Goal: Task Accomplishment & Management: Manage account settings

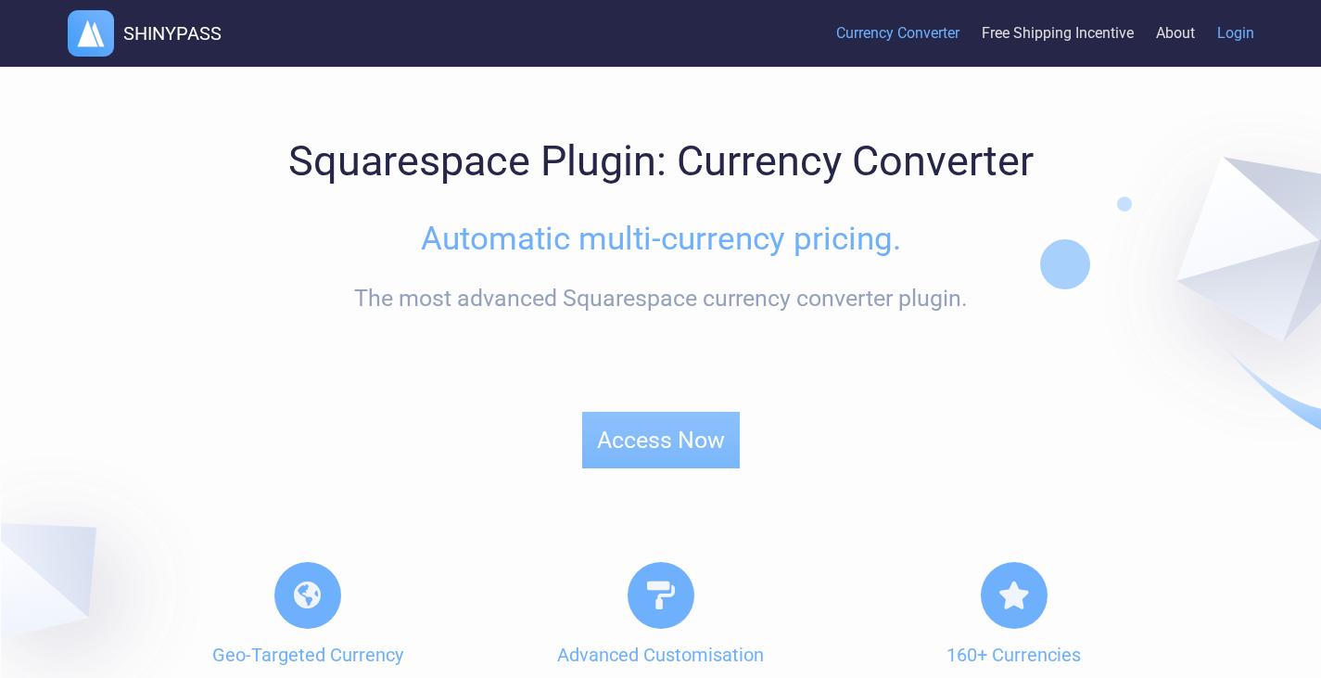
click at [1231, 43] on link "Login" at bounding box center [1235, 34] width 37 height 57
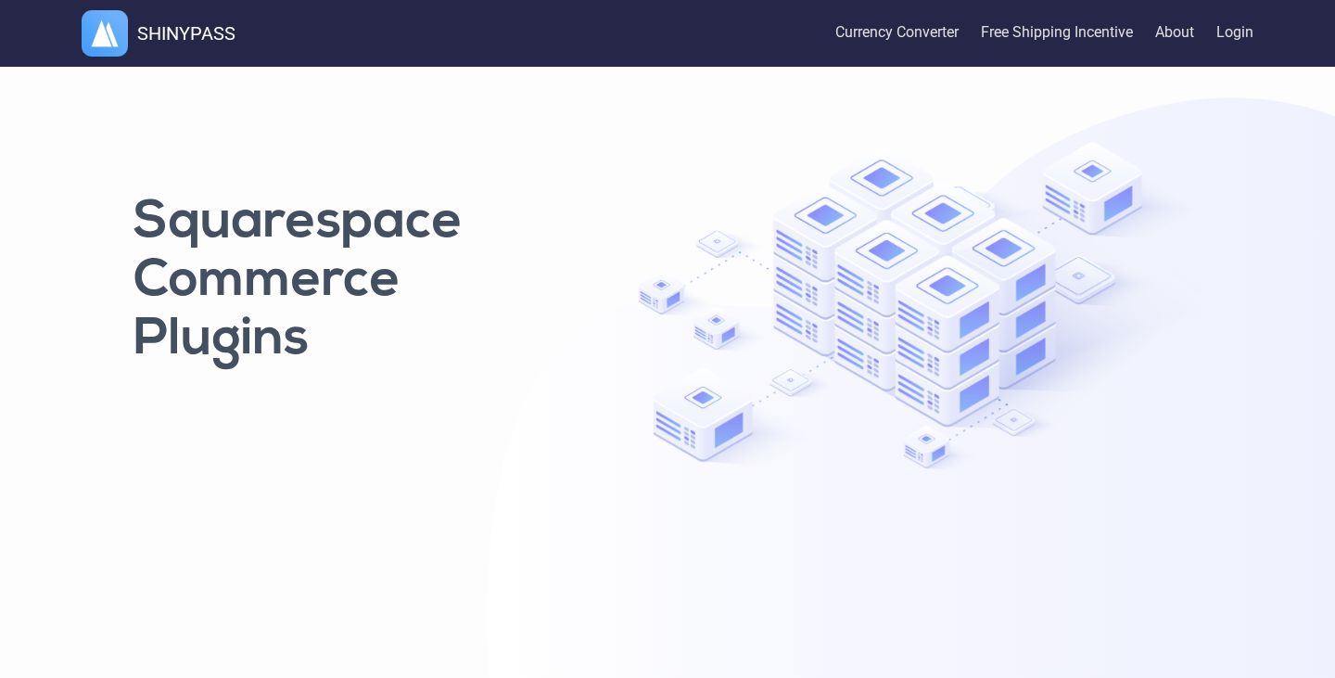
click at [272, 387] on div "Squarespace Commerce Plugins" at bounding box center [349, 305] width 454 height 242
click at [852, 46] on link "Currency Converter" at bounding box center [896, 33] width 123 height 61
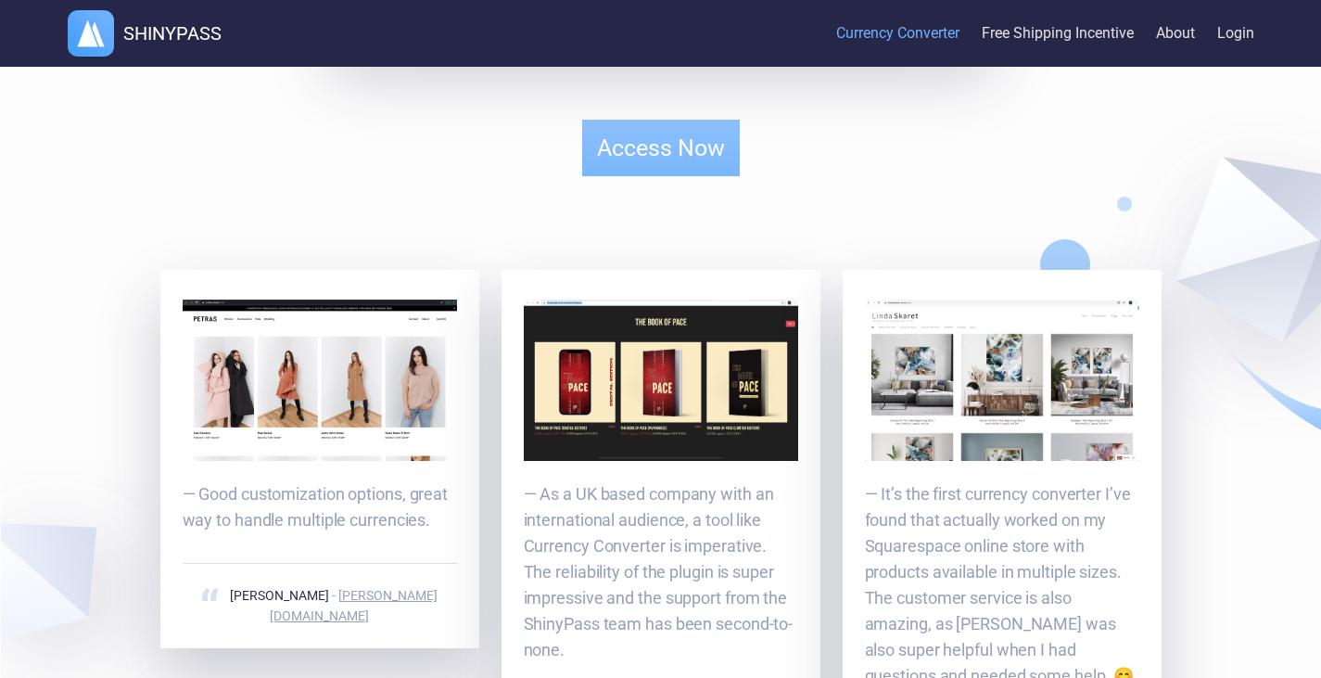
scroll to position [1428, 0]
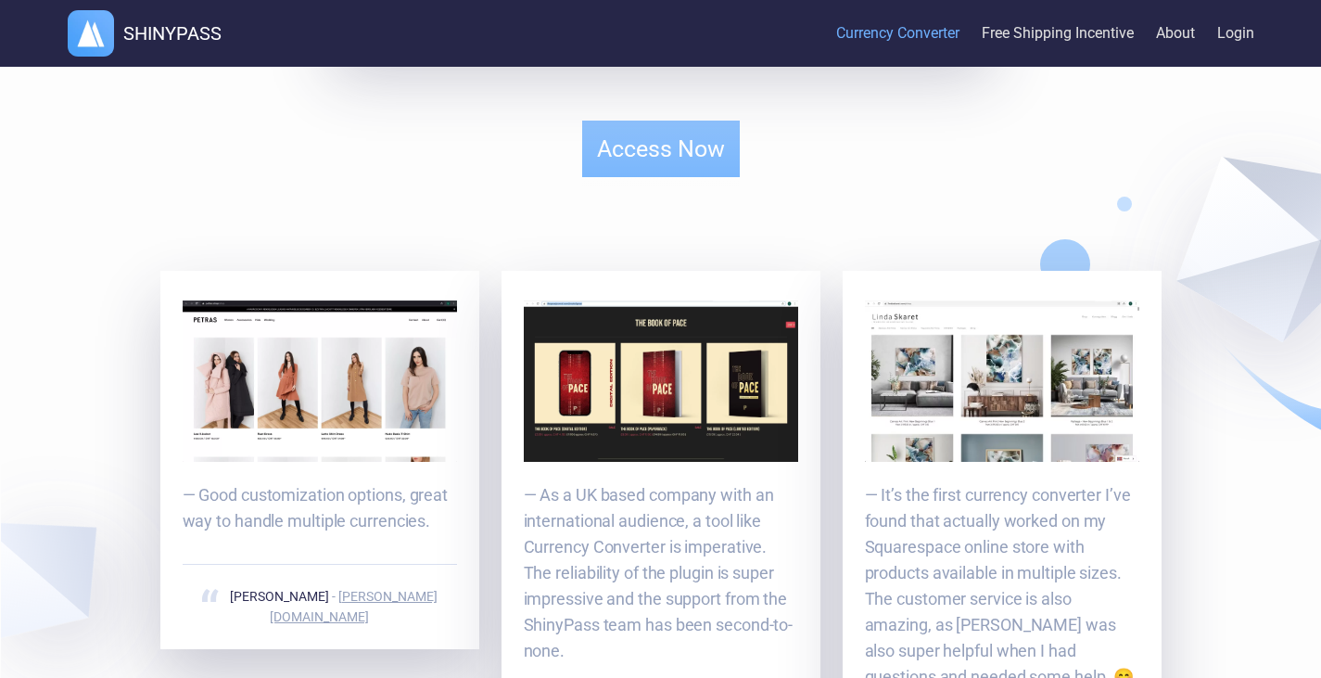
click at [718, 387] on img at bounding box center [661, 380] width 274 height 161
click at [390, 392] on img at bounding box center [320, 380] width 274 height 160
click at [1088, 363] on img at bounding box center [1002, 380] width 274 height 161
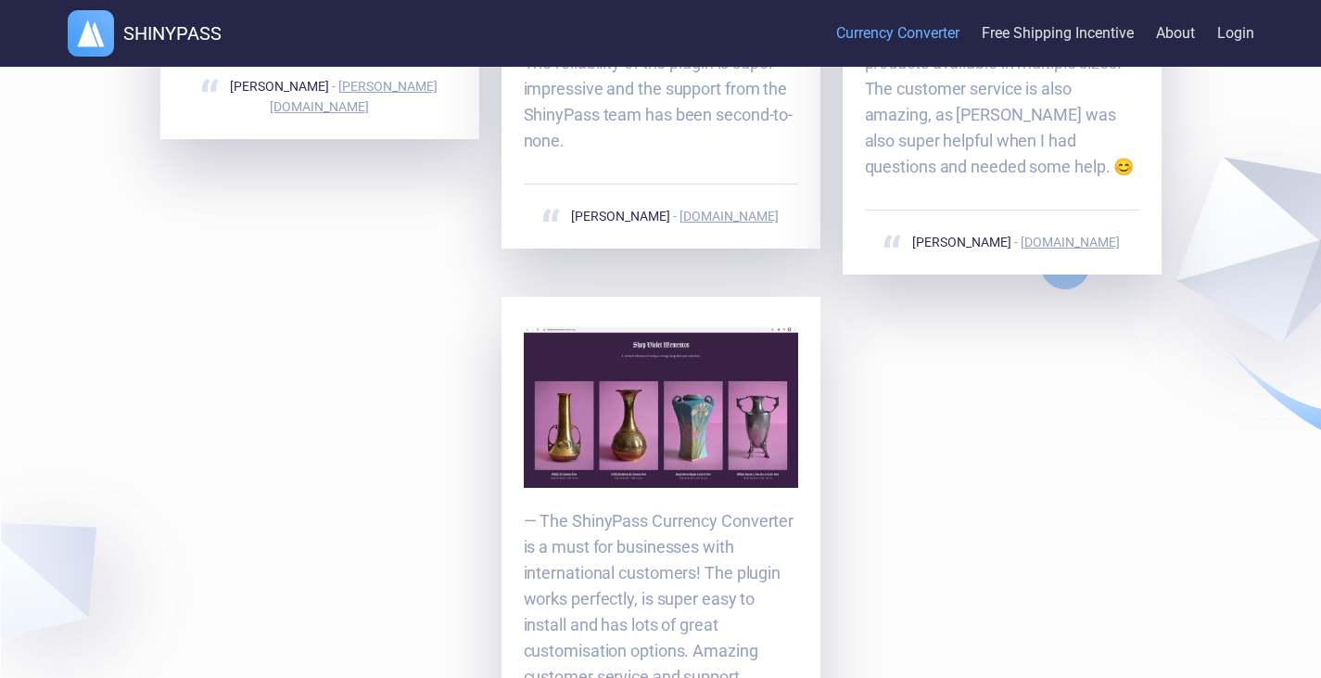
scroll to position [2327, 0]
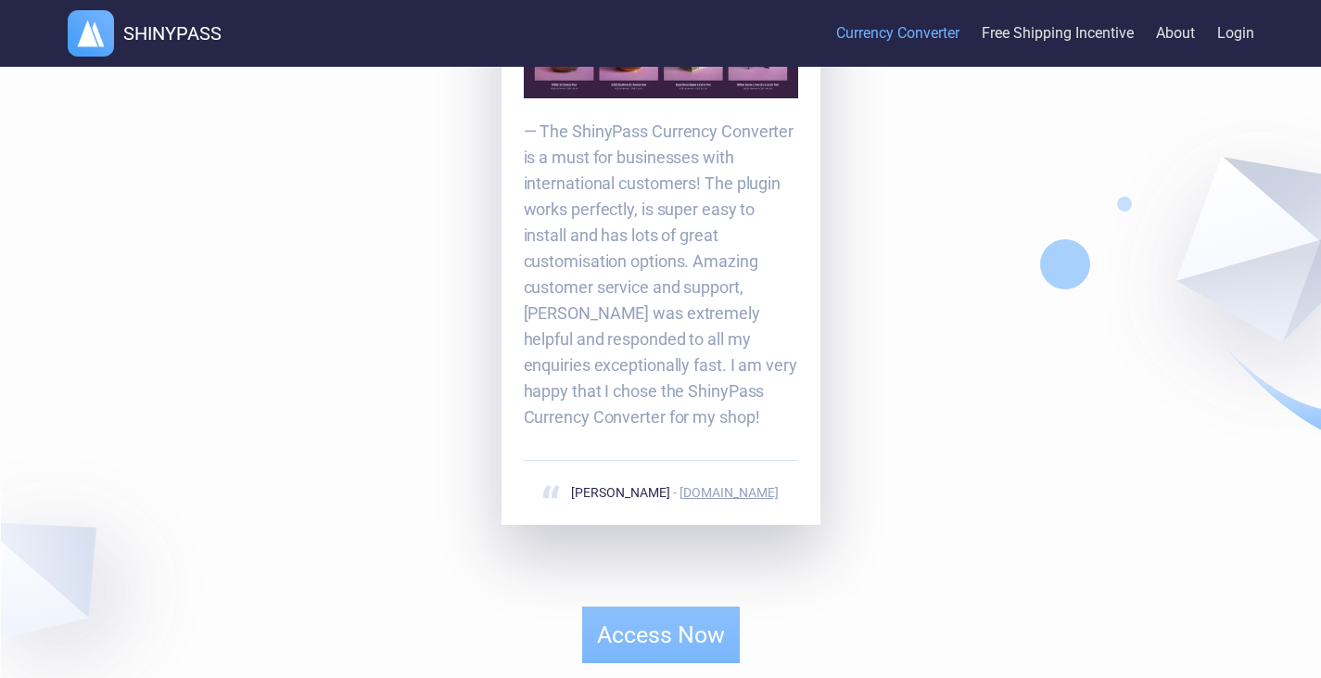
click at [667, 203] on p "— The ShinyPass Currency Converter is a must for businesses with international …" at bounding box center [661, 274] width 274 height 311
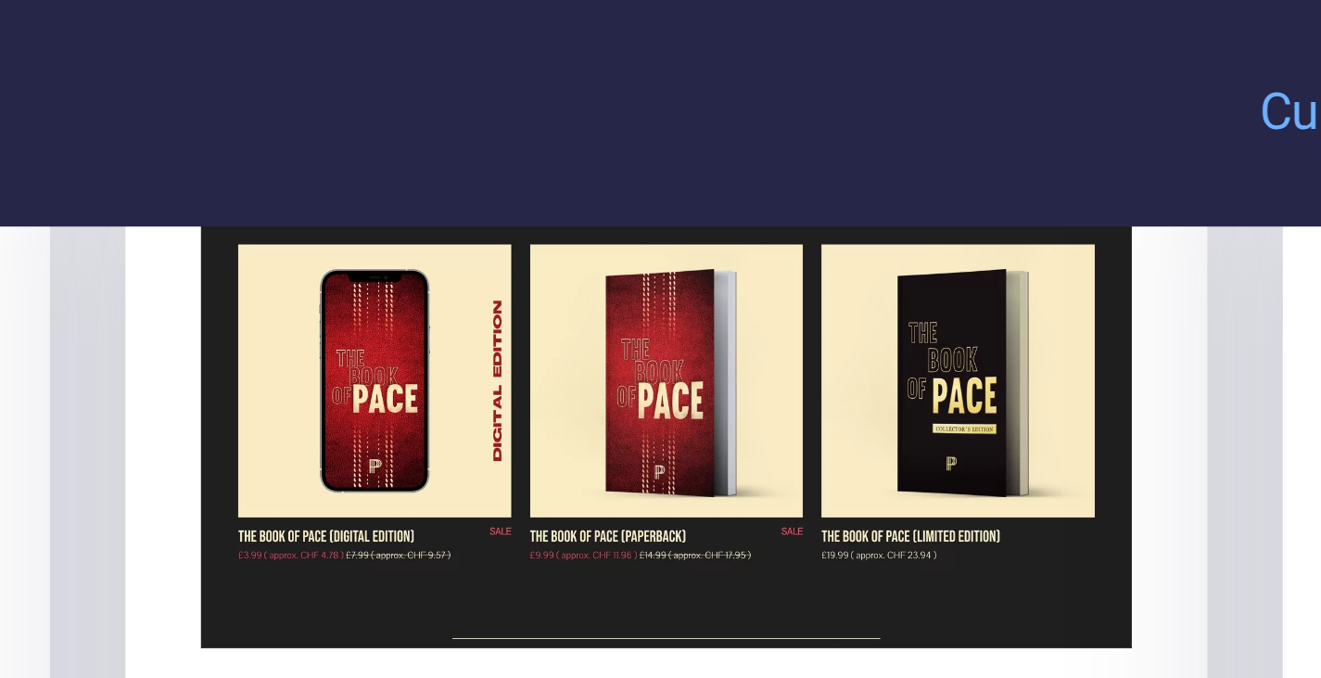
scroll to position [1696, 0]
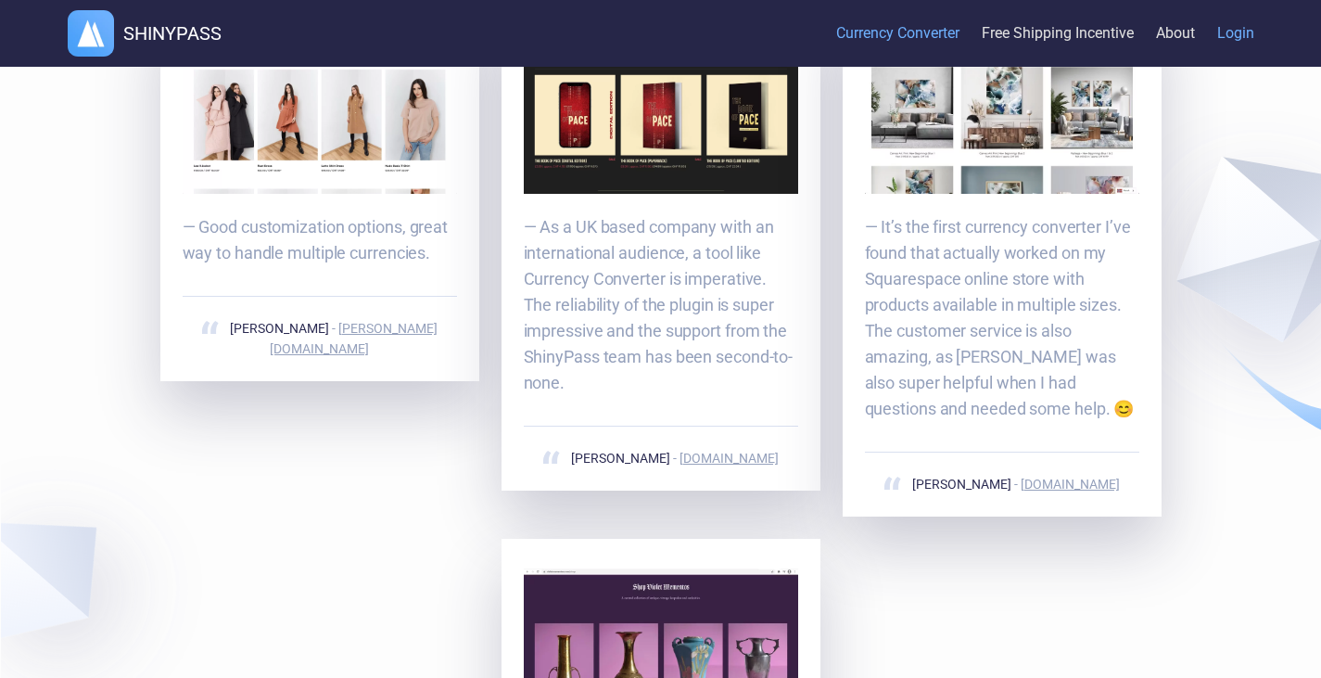
click at [1249, 39] on link "Login" at bounding box center [1235, 34] width 37 height 57
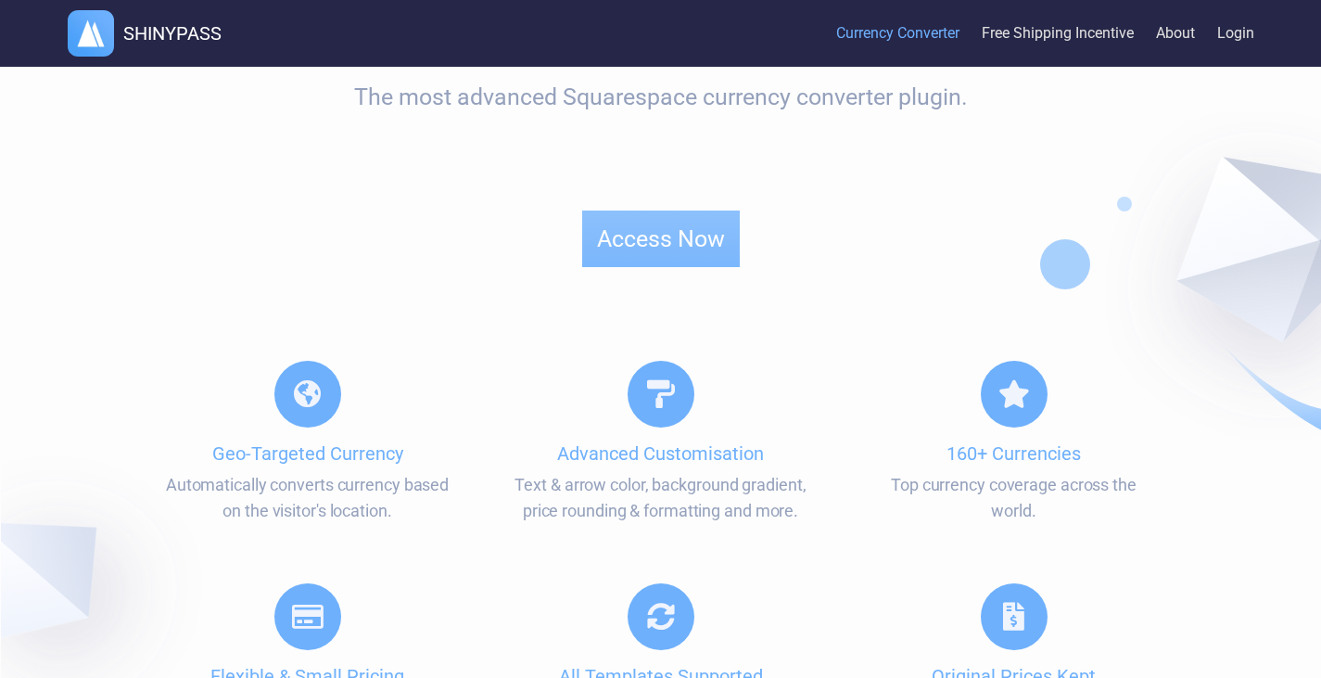
scroll to position [201, 0]
click at [1238, 37] on link "Login" at bounding box center [1235, 34] width 37 height 57
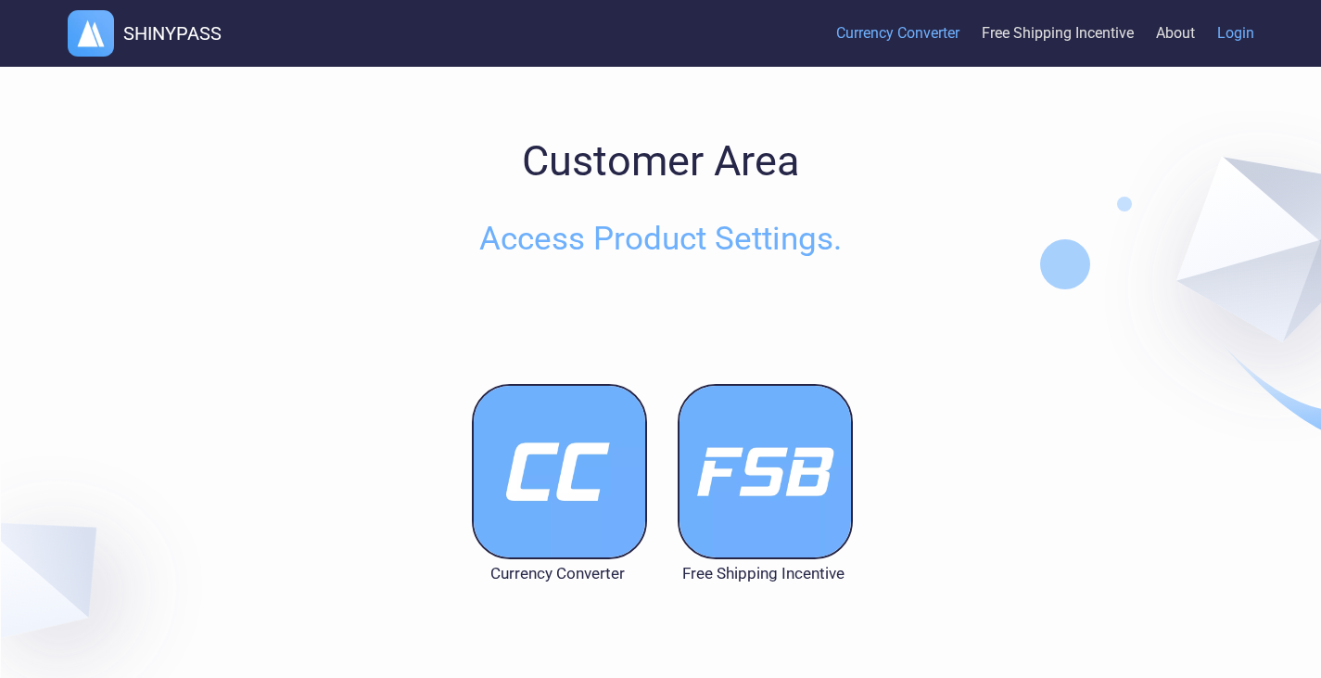
click at [864, 27] on link "Currency Converter" at bounding box center [897, 34] width 123 height 57
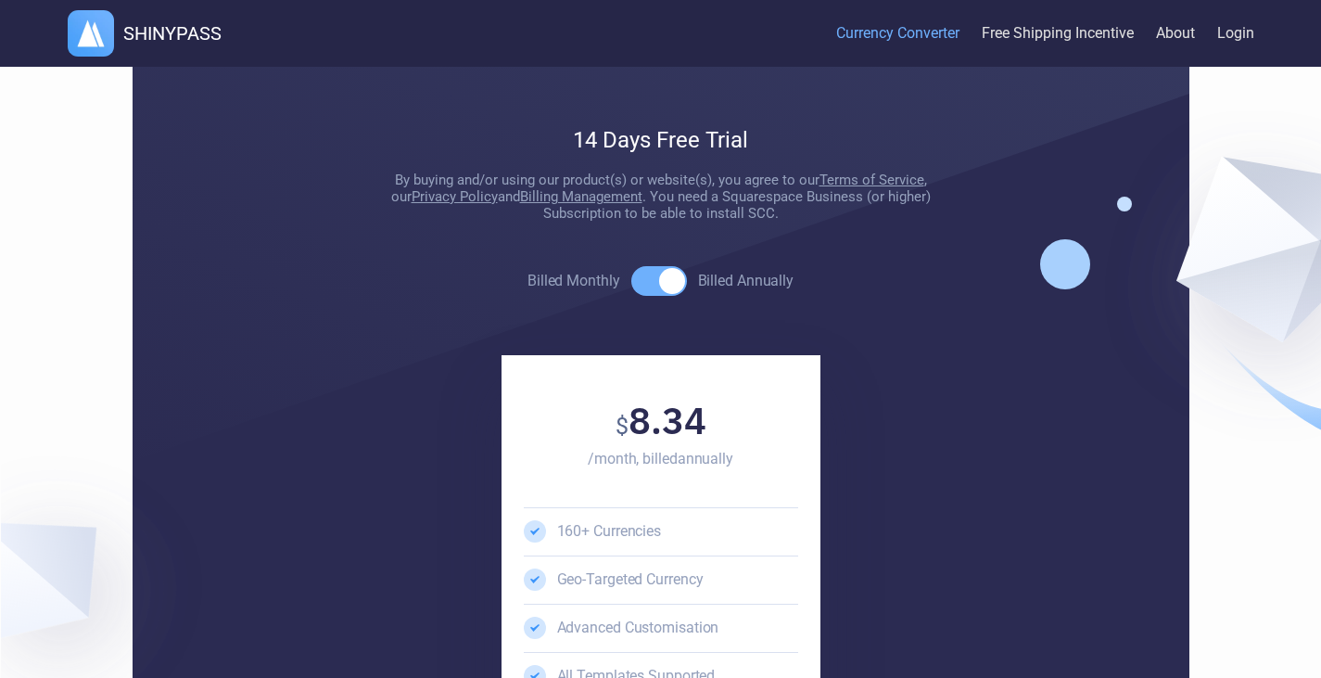
scroll to position [3957, 0]
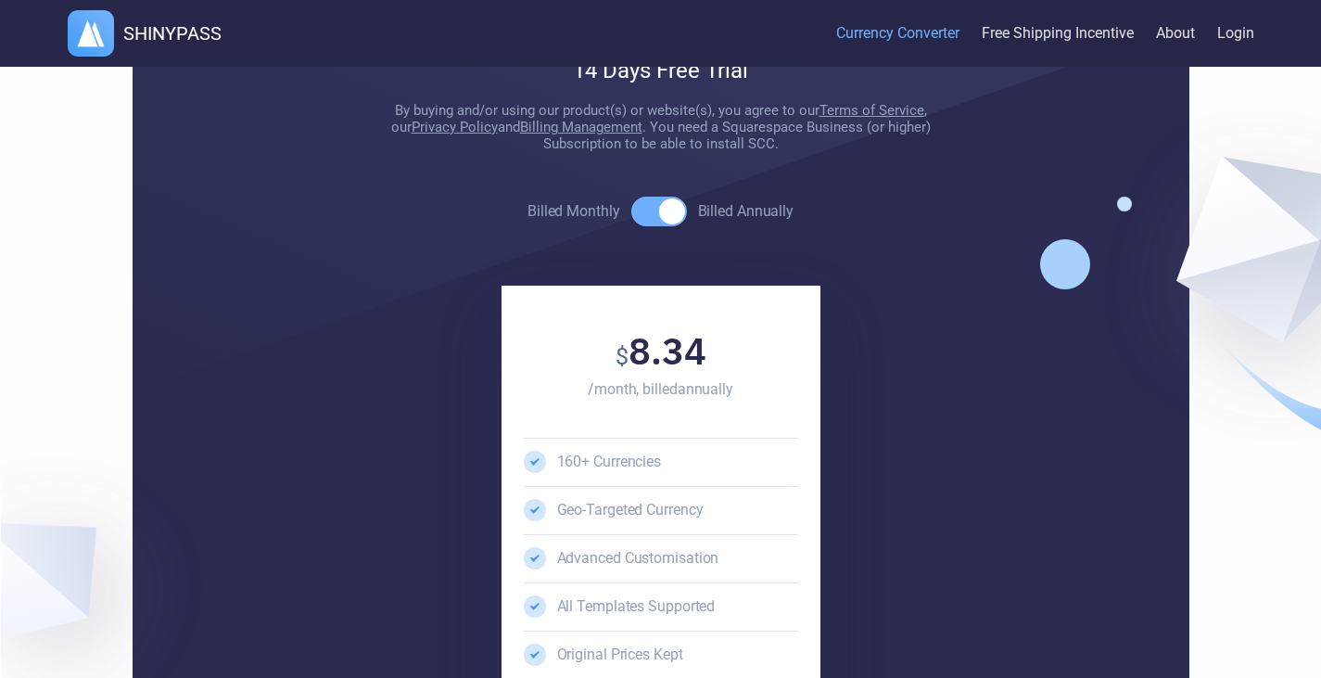
click at [658, 226] on span at bounding box center [659, 212] width 56 height 30
click at [527, 211] on input "Billed Monthly Billed Annually" at bounding box center [527, 210] width 1 height 1
click at [658, 226] on span at bounding box center [659, 212] width 56 height 30
click at [527, 211] on input "Billed Monthly Billed Annually" at bounding box center [527, 210] width 1 height 1
click at [658, 226] on span at bounding box center [659, 212] width 56 height 30
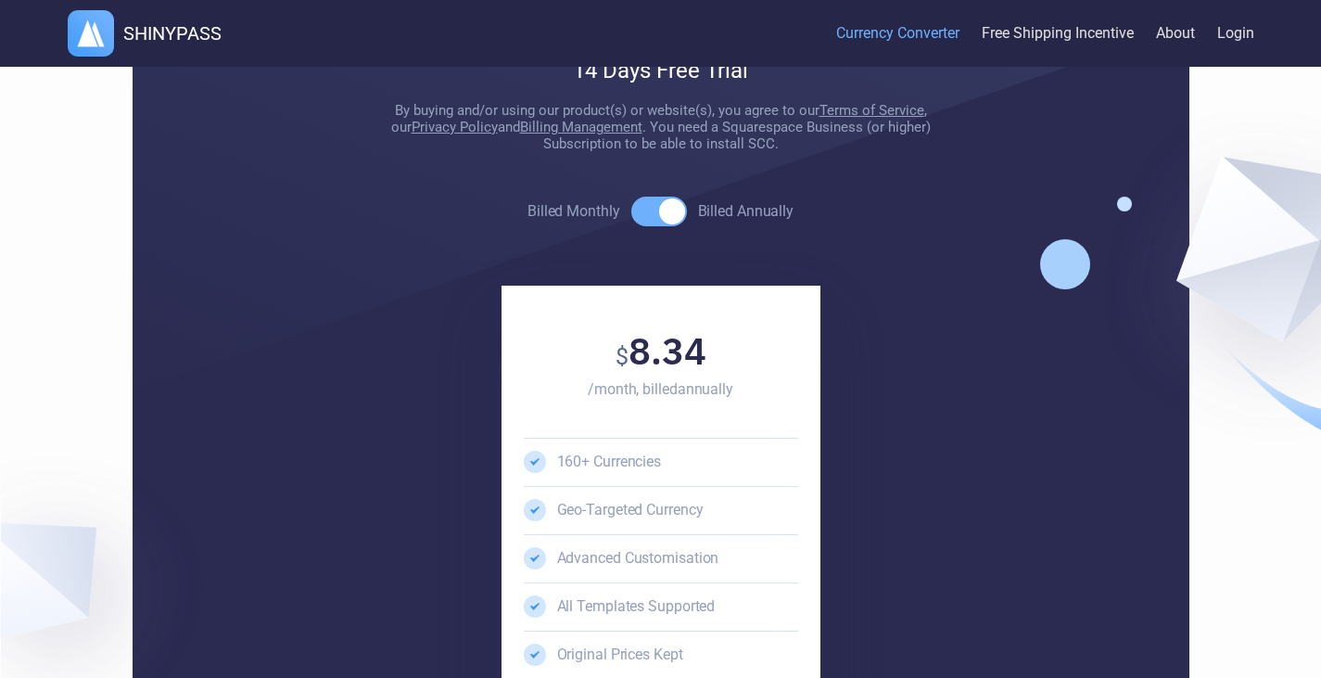
click at [527, 211] on input "Billed Monthly Billed Annually" at bounding box center [527, 210] width 1 height 1
checkbox input "false"
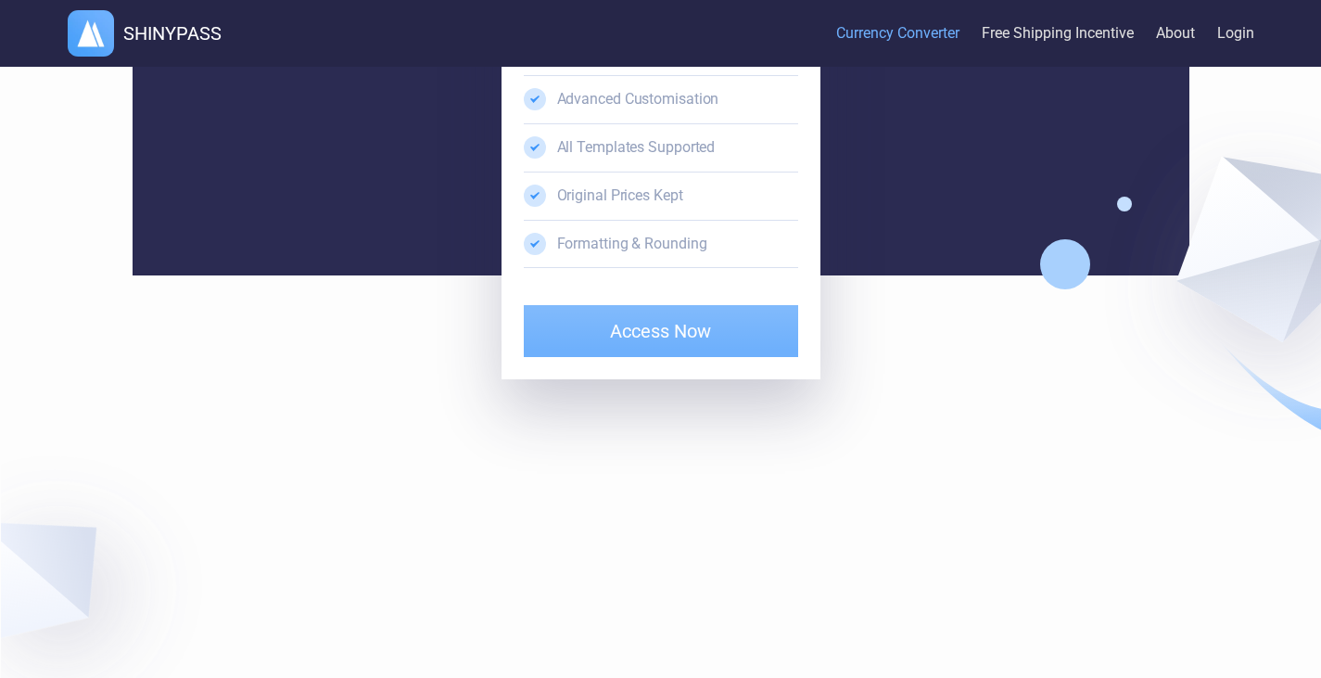
click at [504, 341] on div at bounding box center [358, 298] width 291 height 319
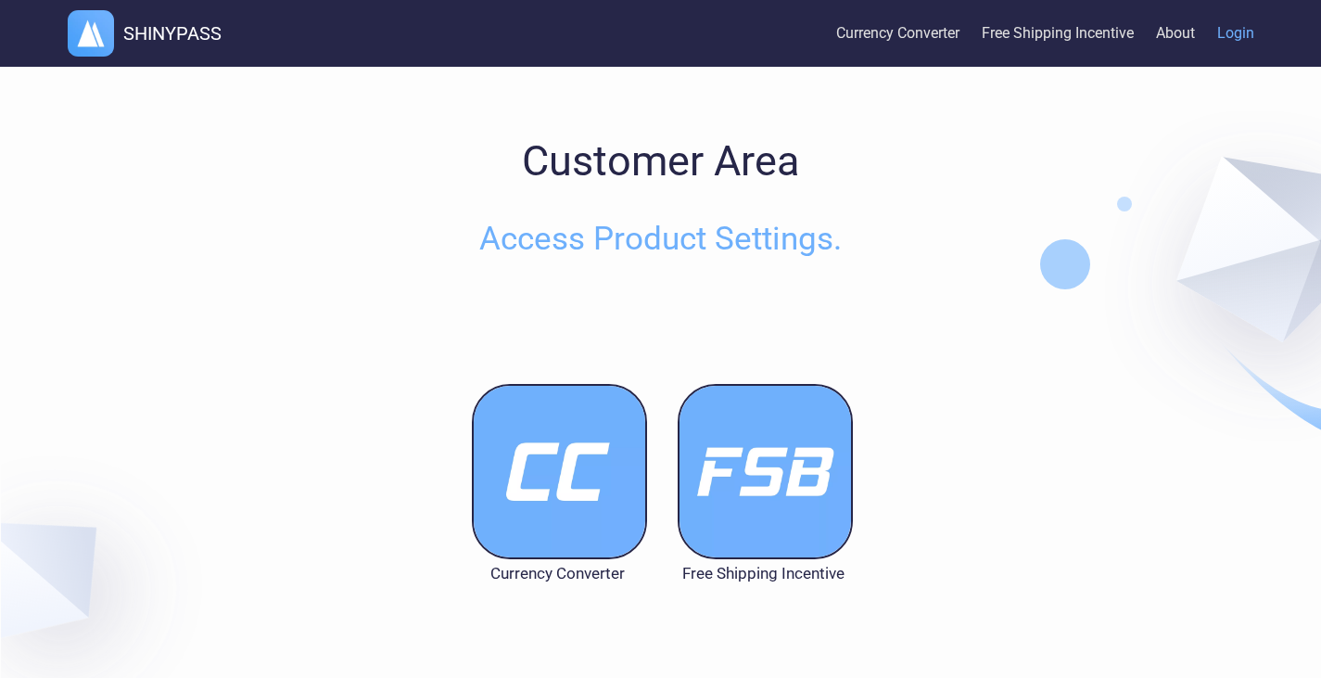
click at [623, 499] on img at bounding box center [559, 471] width 175 height 175
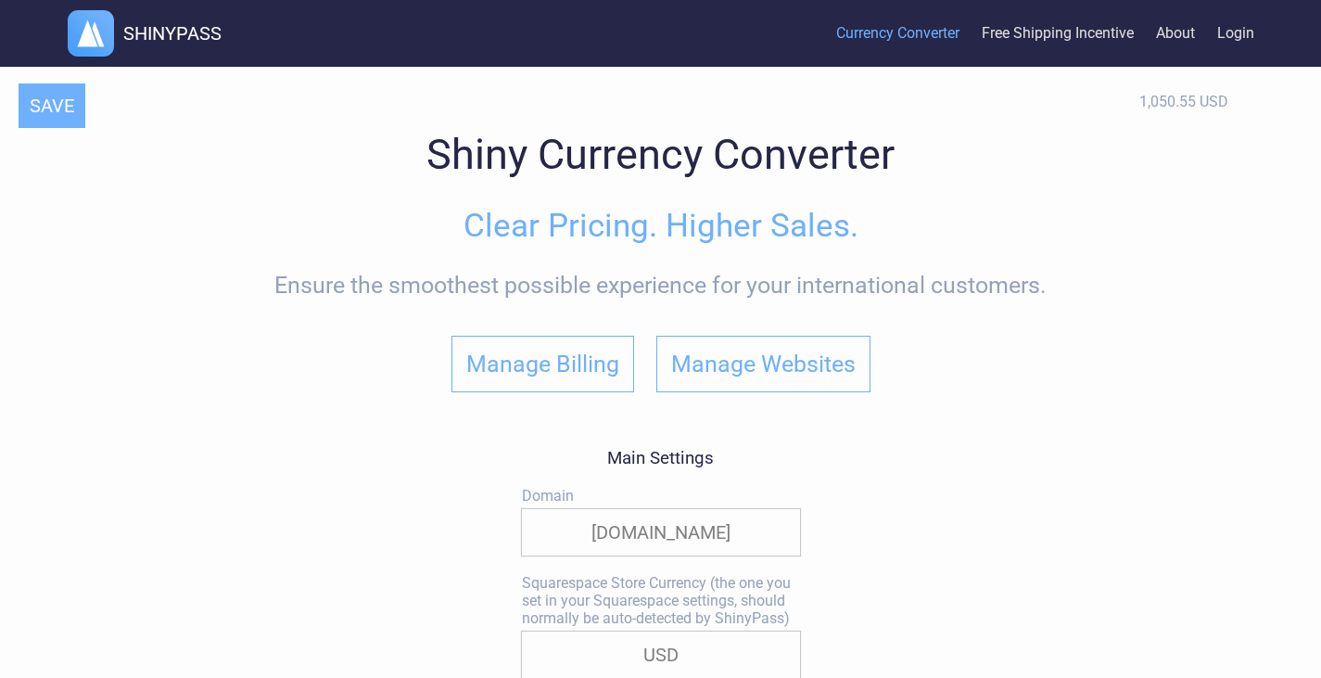
select select "true"
select select "|"
select select
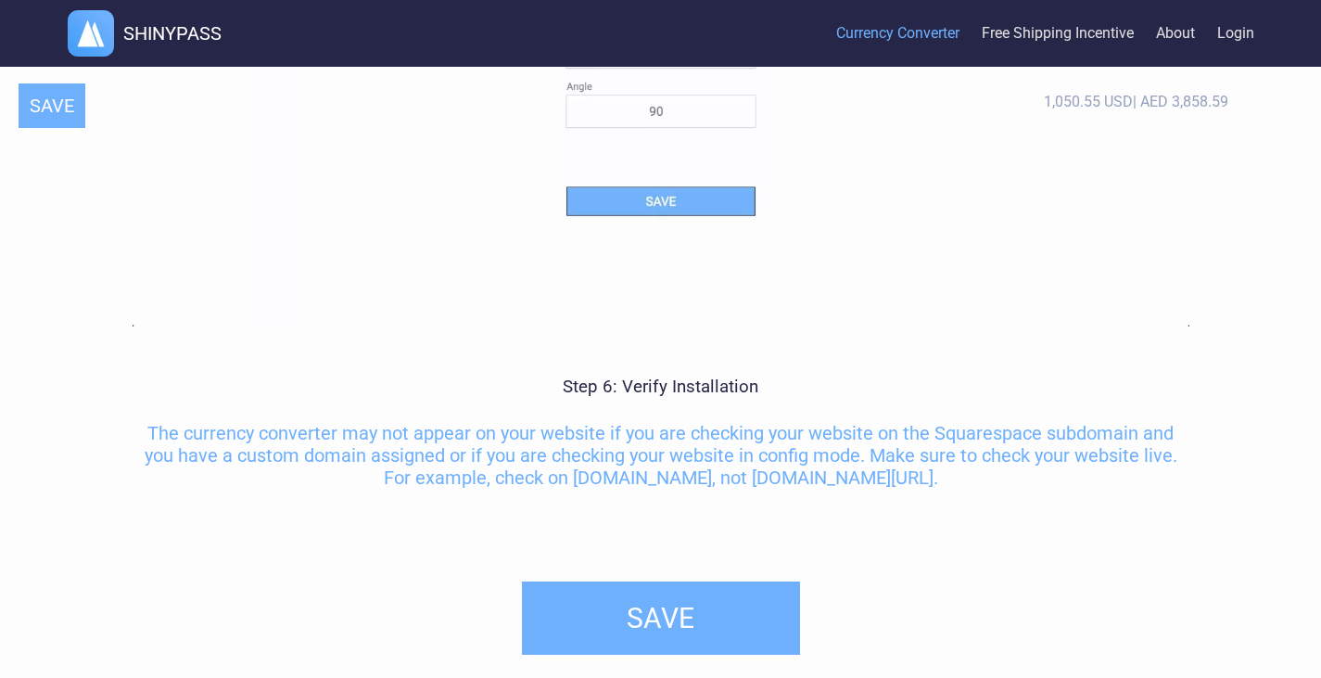
scroll to position [8709, 0]
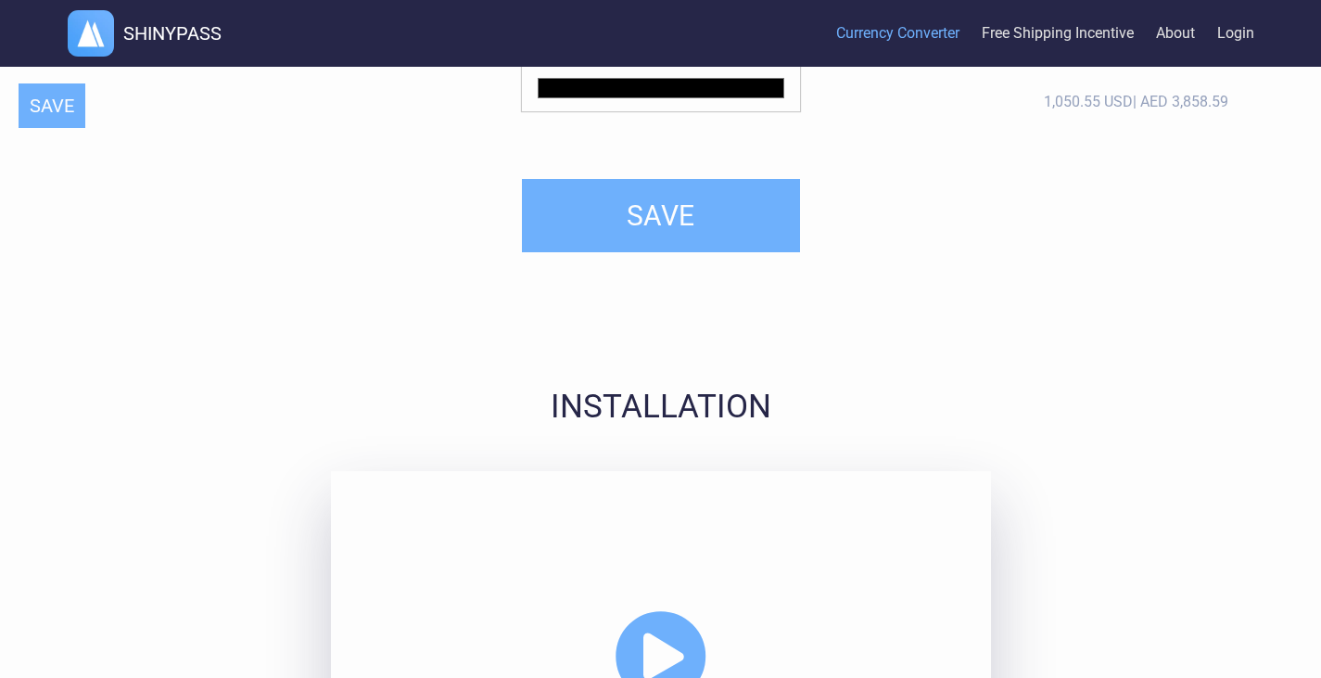
click at [677, 608] on div at bounding box center [661, 656] width 660 height 371
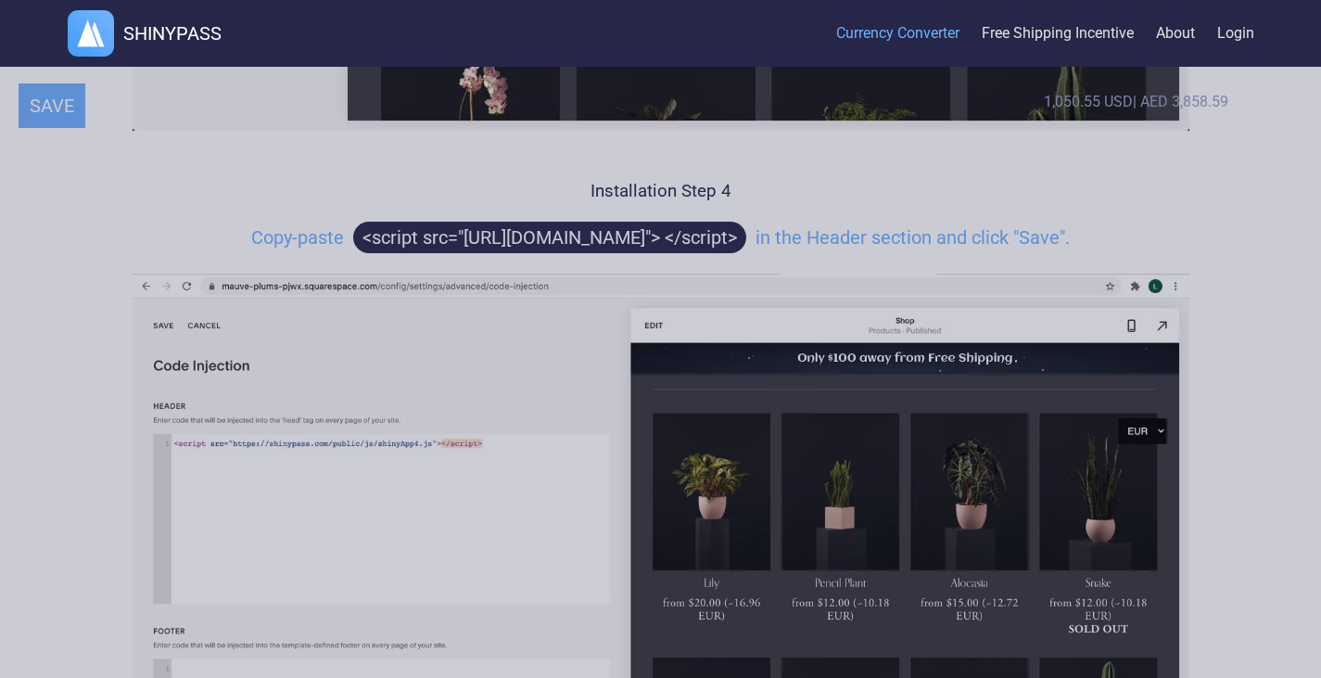
scroll to position [7237, 0]
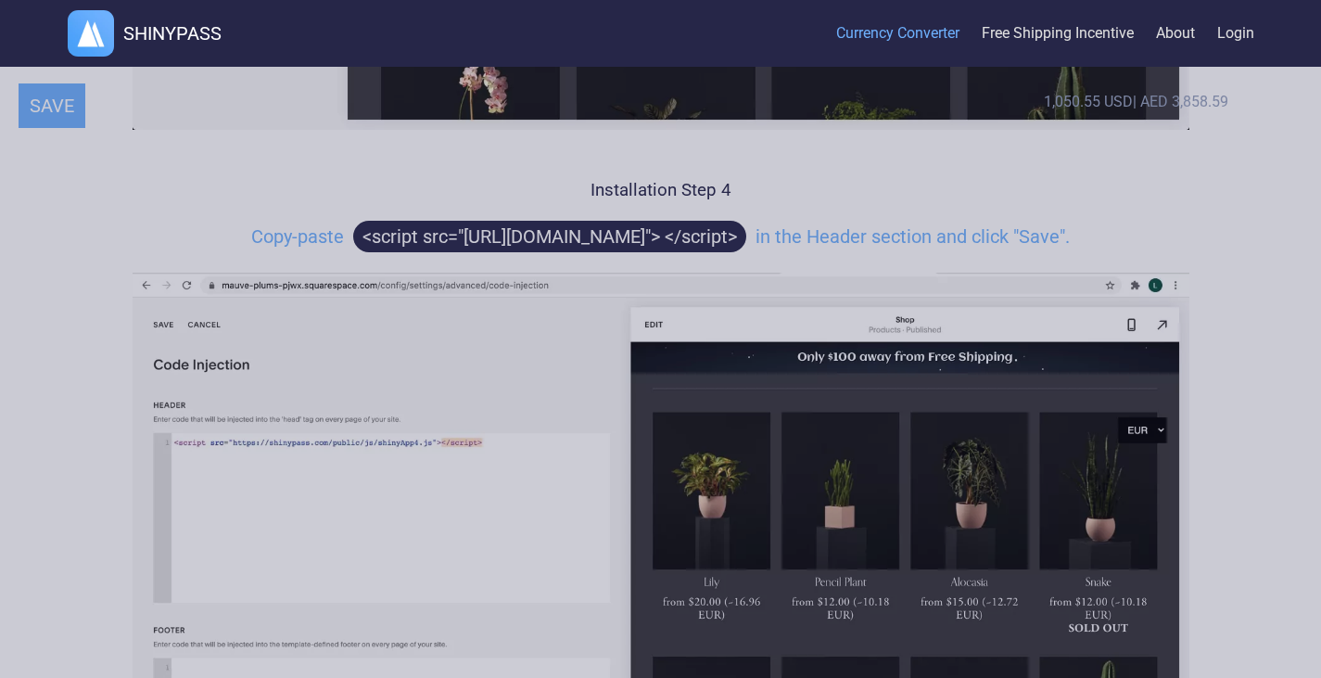
click at [629, 265] on div at bounding box center [660, 339] width 1321 height 678
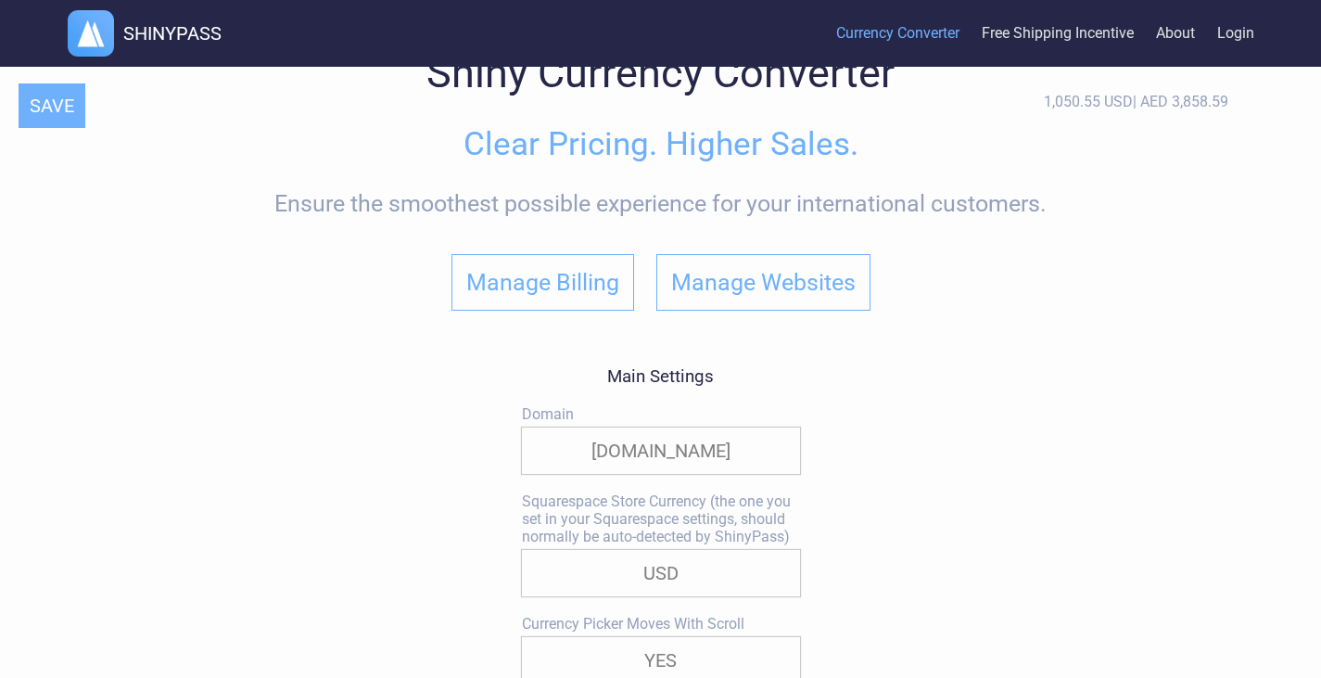
scroll to position [0, 0]
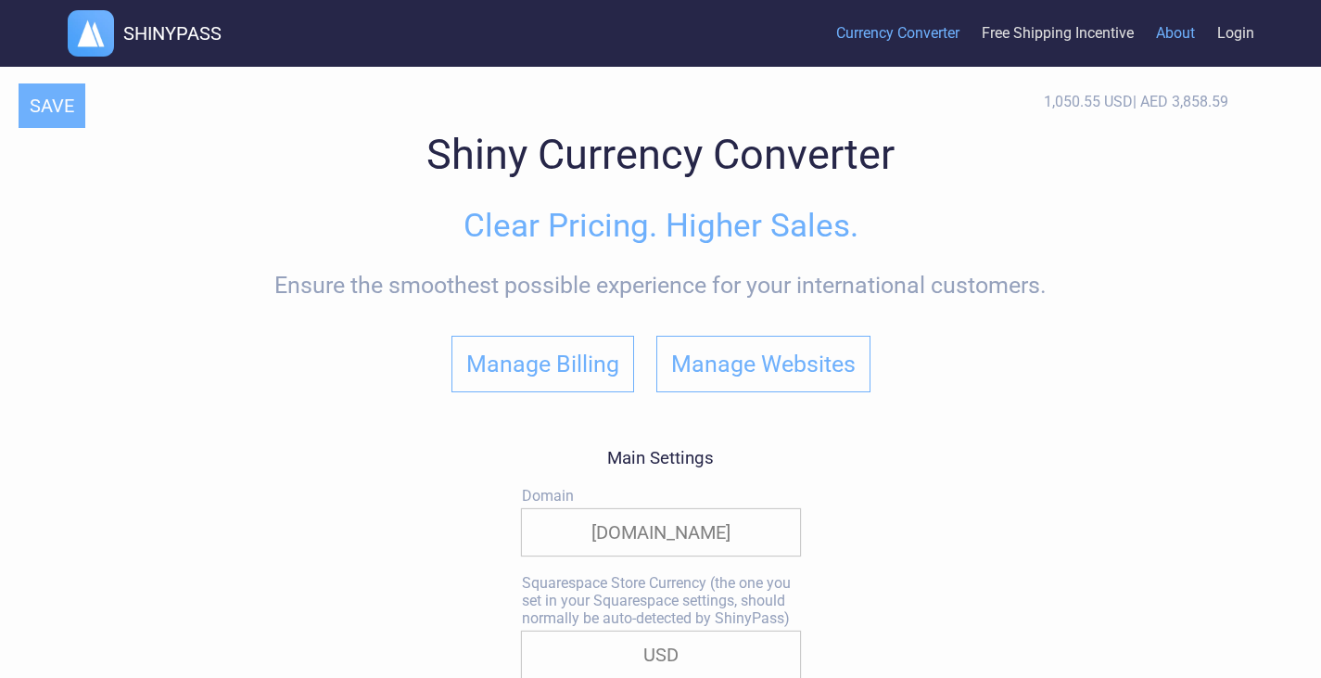
click at [1163, 34] on link "About" at bounding box center [1175, 34] width 39 height 57
select select "true"
select select "|"
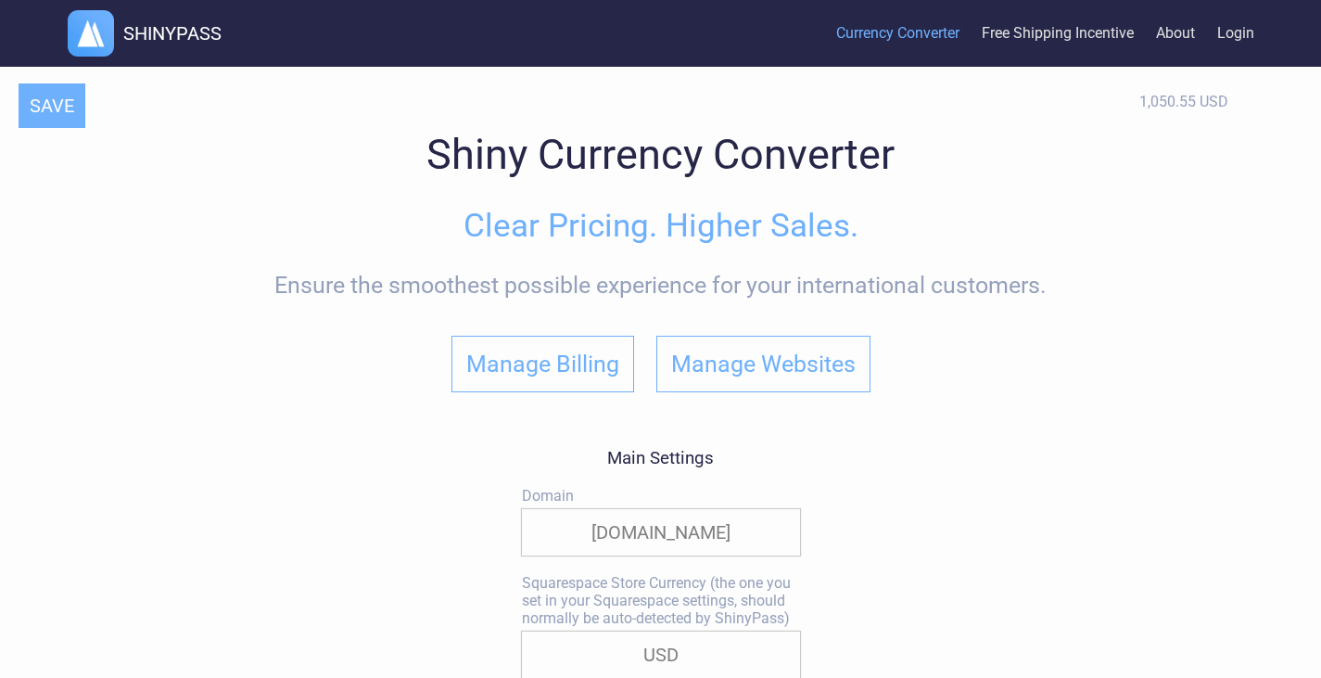
select select
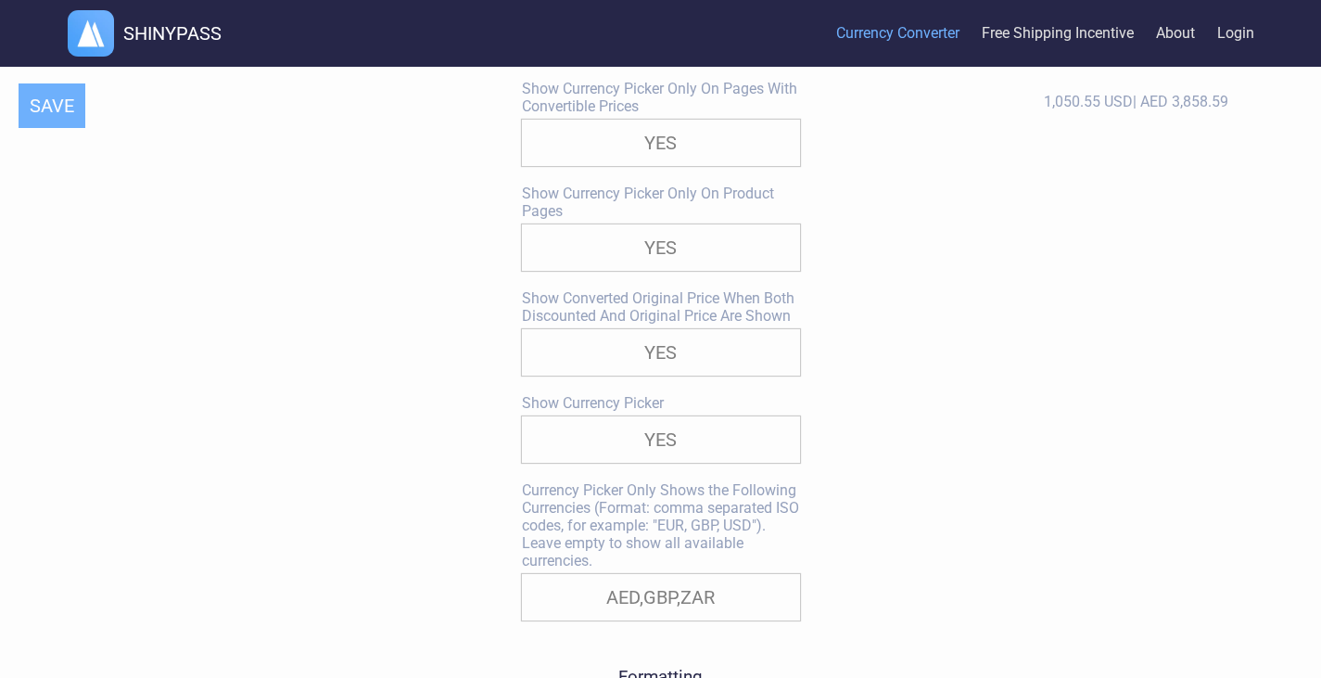
scroll to position [710, 0]
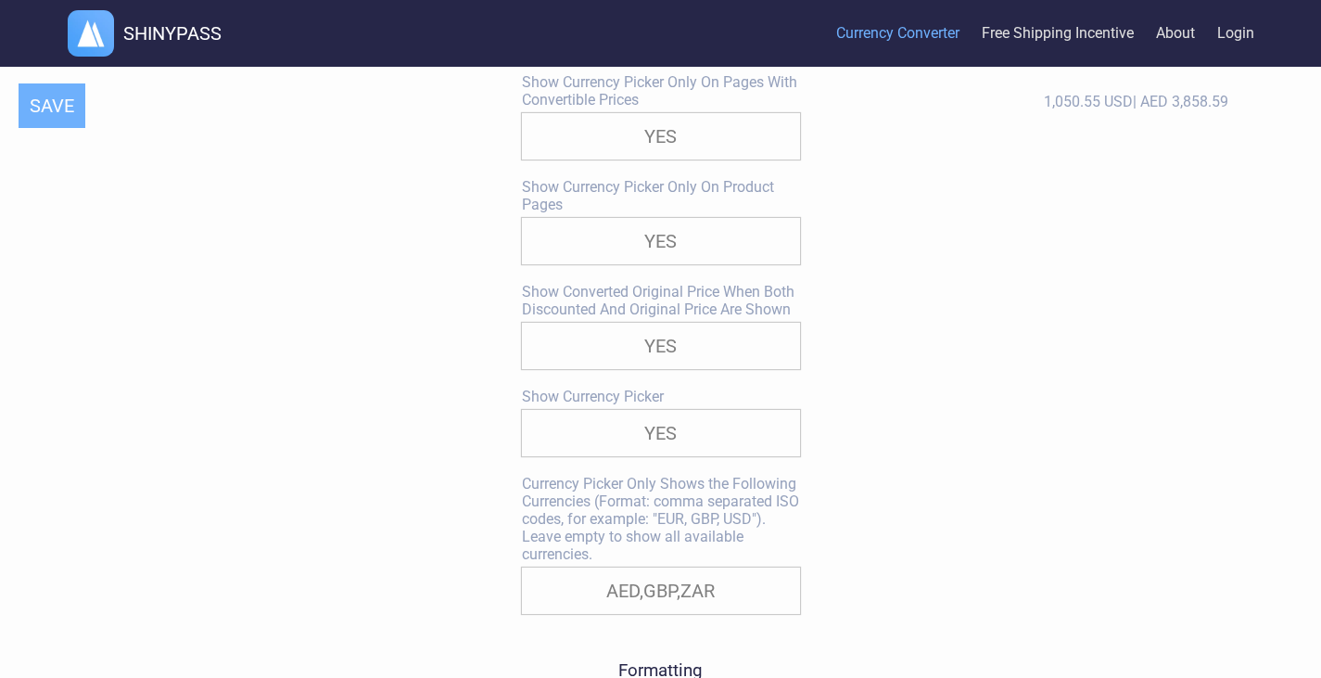
click at [693, 256] on select "YES NO" at bounding box center [661, 241] width 278 height 46
click at [522, 223] on select "YES NO" at bounding box center [661, 241] width 278 height 46
click at [74, 107] on button "SAVE" at bounding box center [52, 105] width 67 height 44
click at [741, 241] on select "YES NO" at bounding box center [661, 241] width 278 height 46
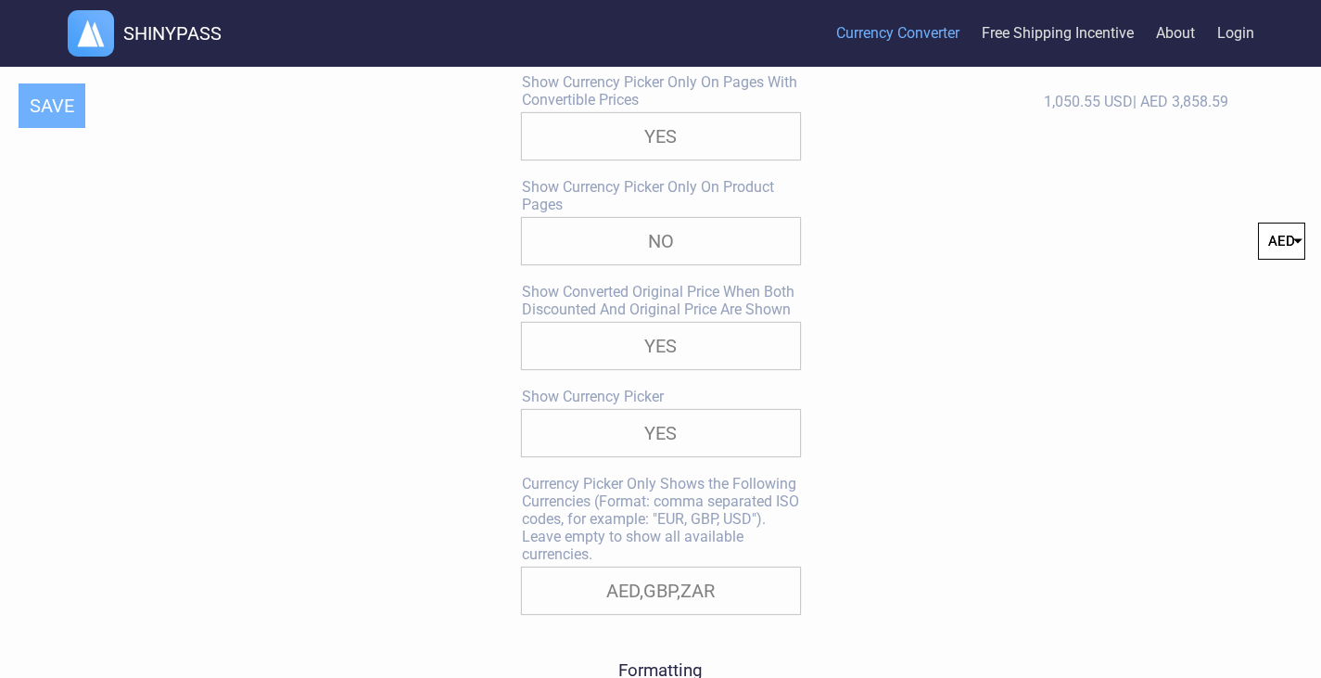
select select "true"
click at [522, 223] on select "YES NO" at bounding box center [661, 241] width 278 height 46
click at [27, 103] on button "SAVE" at bounding box center [52, 105] width 67 height 44
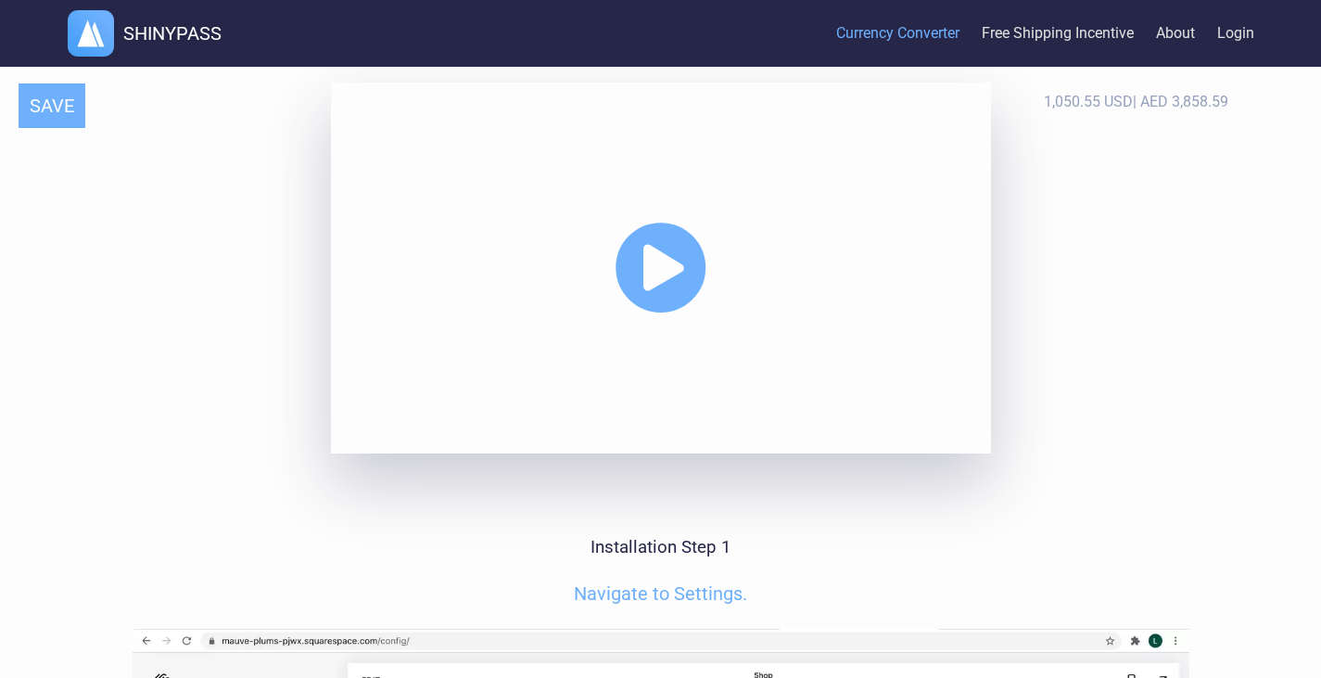
scroll to position [4778, 0]
